Goal: Task Accomplishment & Management: Complete application form

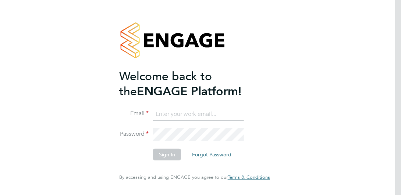
type input "[PERSON_NAME][EMAIL_ADDRESS][DOMAIN_NAME]"
click at [168, 156] on button "Sign In" at bounding box center [167, 155] width 28 height 12
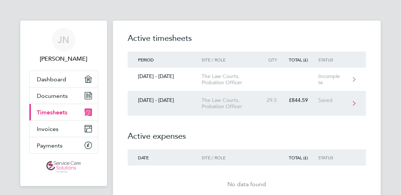
click at [268, 103] on link "[DATE] - [DATE] The Law Courts, Probation Officer 29.5 £844.59 Saved" at bounding box center [247, 104] width 239 height 24
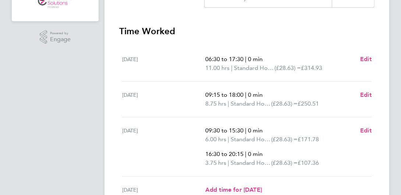
scroll to position [221, 0]
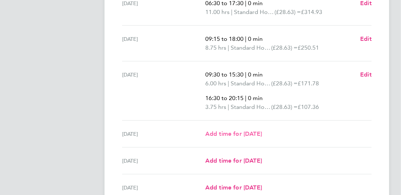
click at [259, 133] on span "Add time for [DATE]" at bounding box center [233, 133] width 57 height 7
select select "30"
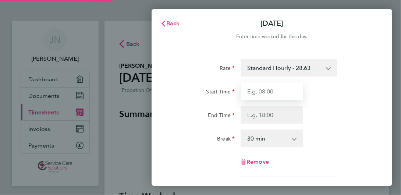
click at [266, 95] on input "Start Time" at bounding box center [272, 91] width 63 height 18
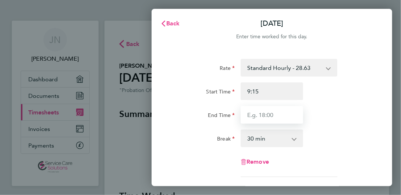
type input "09:15"
click at [262, 116] on input "End Time" at bounding box center [272, 115] width 63 height 18
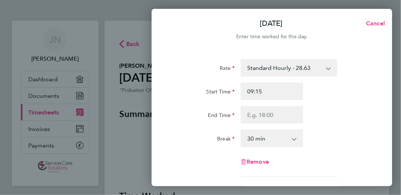
drag, startPoint x: 270, startPoint y: 141, endPoint x: 275, endPoint y: 138, distance: 5.3
click at [271, 141] on select "0 min 15 min 30 min 45 min 60 min 75 min 90 min" at bounding box center [267, 138] width 52 height 16
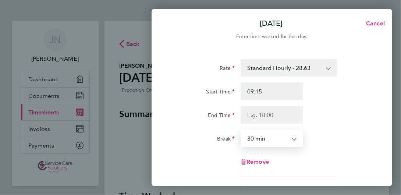
select select "0"
click at [241, 130] on select "0 min 15 min 30 min 45 min 60 min 75 min 90 min" at bounding box center [267, 138] width 52 height 16
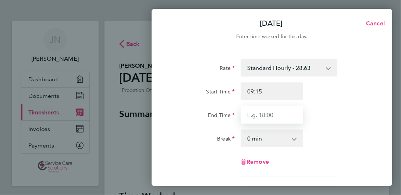
click at [262, 112] on input "End Time" at bounding box center [272, 115] width 63 height 18
type input "18:15"
click at [357, 119] on div "End Time 18:15" at bounding box center [271, 115] width 205 height 18
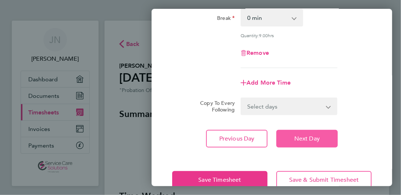
scroll to position [137, 0]
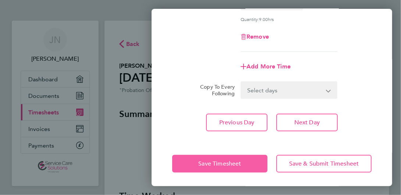
click at [204, 160] on span "Save Timesheet" at bounding box center [219, 163] width 43 height 7
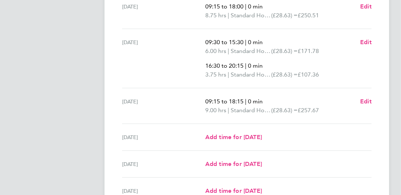
scroll to position [252, 0]
click at [362, 102] on span "Edit" at bounding box center [365, 102] width 11 height 7
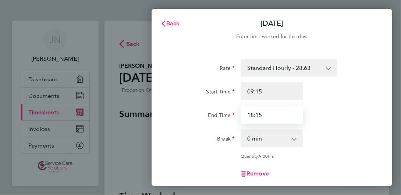
click at [270, 111] on input "18:15" at bounding box center [272, 115] width 63 height 18
drag, startPoint x: 270, startPoint y: 114, endPoint x: 227, endPoint y: 115, distance: 43.1
click at [227, 115] on div "End Time 18:15" at bounding box center [271, 115] width 205 height 18
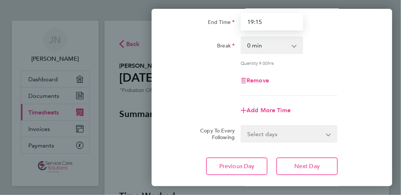
scroll to position [137, 0]
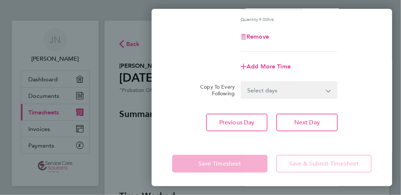
type input "19:15"
click at [234, 146] on div "Save Timesheet Save & Submit Timesheet" at bounding box center [272, 163] width 241 height 47
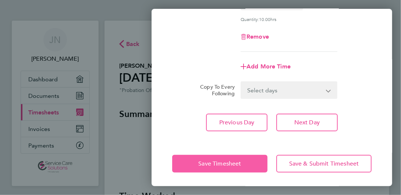
drag, startPoint x: 220, startPoint y: 163, endPoint x: 190, endPoint y: 80, distance: 88.6
click at [190, 80] on div "[DATE] Cancel Enter time worked for this day. Rate Standard Hourly - 28.63 Star…" at bounding box center [272, 97] width 241 height 177
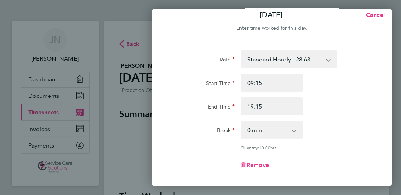
scroll to position [0, 0]
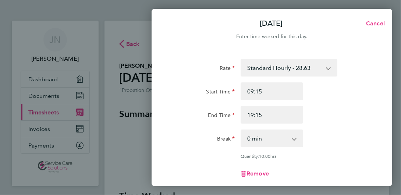
click at [316, 135] on div "Break 0 min 15 min 30 min 45 min 60 min 75 min 90 min" at bounding box center [271, 139] width 205 height 18
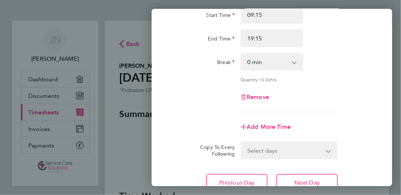
scroll to position [137, 0]
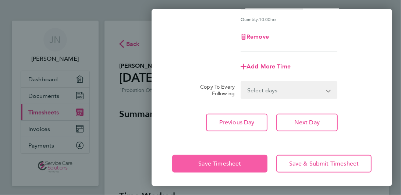
click at [219, 161] on span "Save Timesheet" at bounding box center [219, 163] width 43 height 7
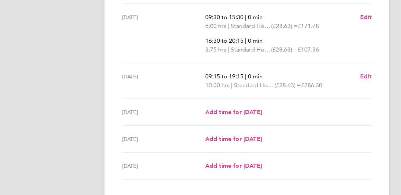
scroll to position [294, 0]
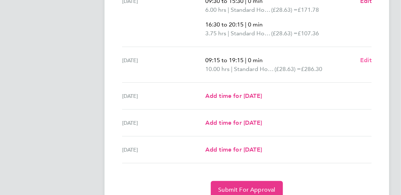
click at [368, 61] on span "Edit" at bounding box center [365, 60] width 11 height 7
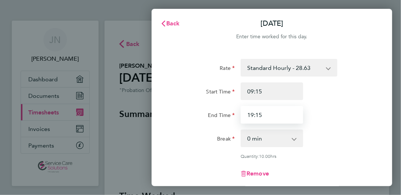
click at [266, 122] on input "19:15" at bounding box center [272, 115] width 63 height 18
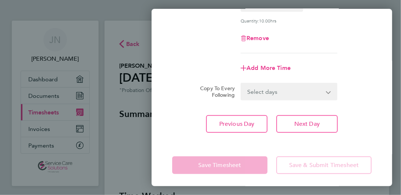
scroll to position [137, 0]
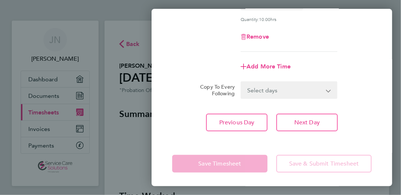
type input "19:30"
click at [211, 150] on div "Save Timesheet Save & Submit Timesheet" at bounding box center [272, 163] width 241 height 47
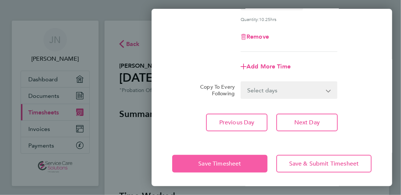
click at [211, 163] on span "Save Timesheet" at bounding box center [219, 163] width 43 height 7
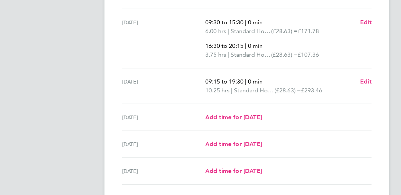
scroll to position [326, 0]
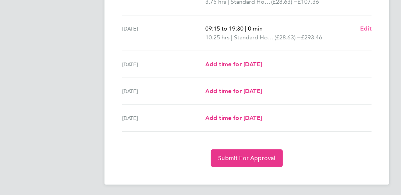
click at [365, 28] on span "Edit" at bounding box center [365, 28] width 11 height 7
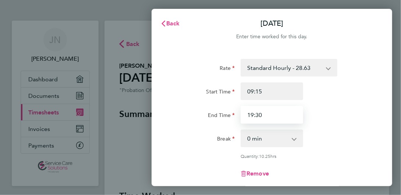
click at [276, 116] on input "19:30" at bounding box center [272, 115] width 63 height 18
type input "19:45"
drag, startPoint x: 347, startPoint y: 110, endPoint x: 314, endPoint y: 130, distance: 39.3
click at [347, 110] on div "End Time 19:45" at bounding box center [271, 115] width 205 height 18
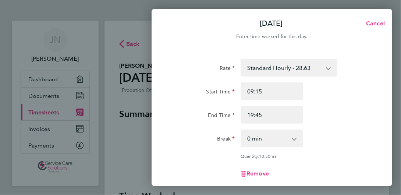
scroll to position [137, 0]
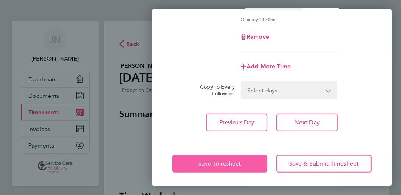
click at [199, 160] on span "Save Timesheet" at bounding box center [219, 163] width 43 height 7
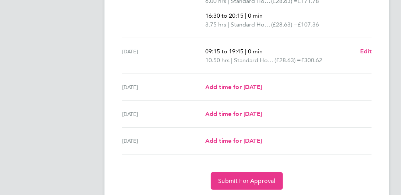
scroll to position [326, 0]
